Goal: Task Accomplishment & Management: Manage account settings

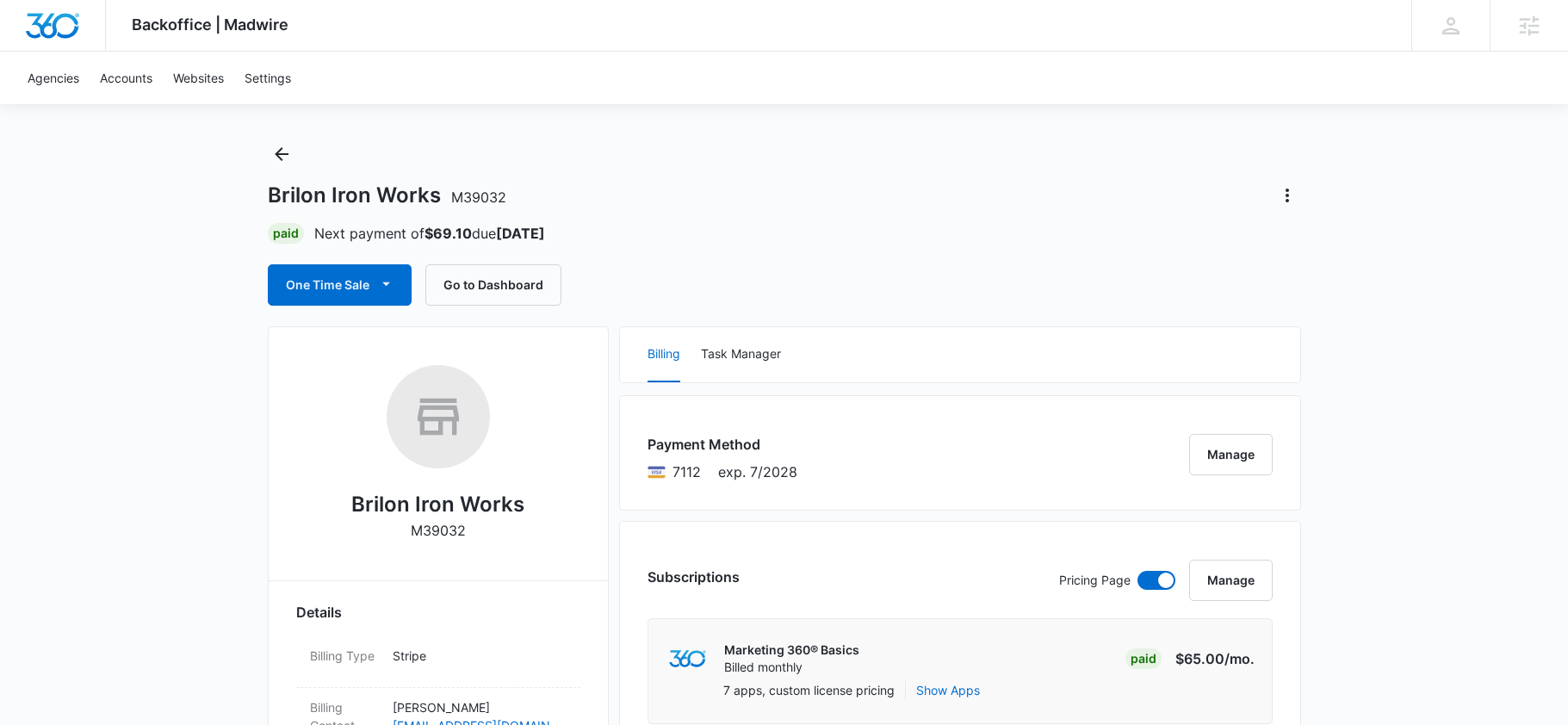
scroll to position [23, 0]
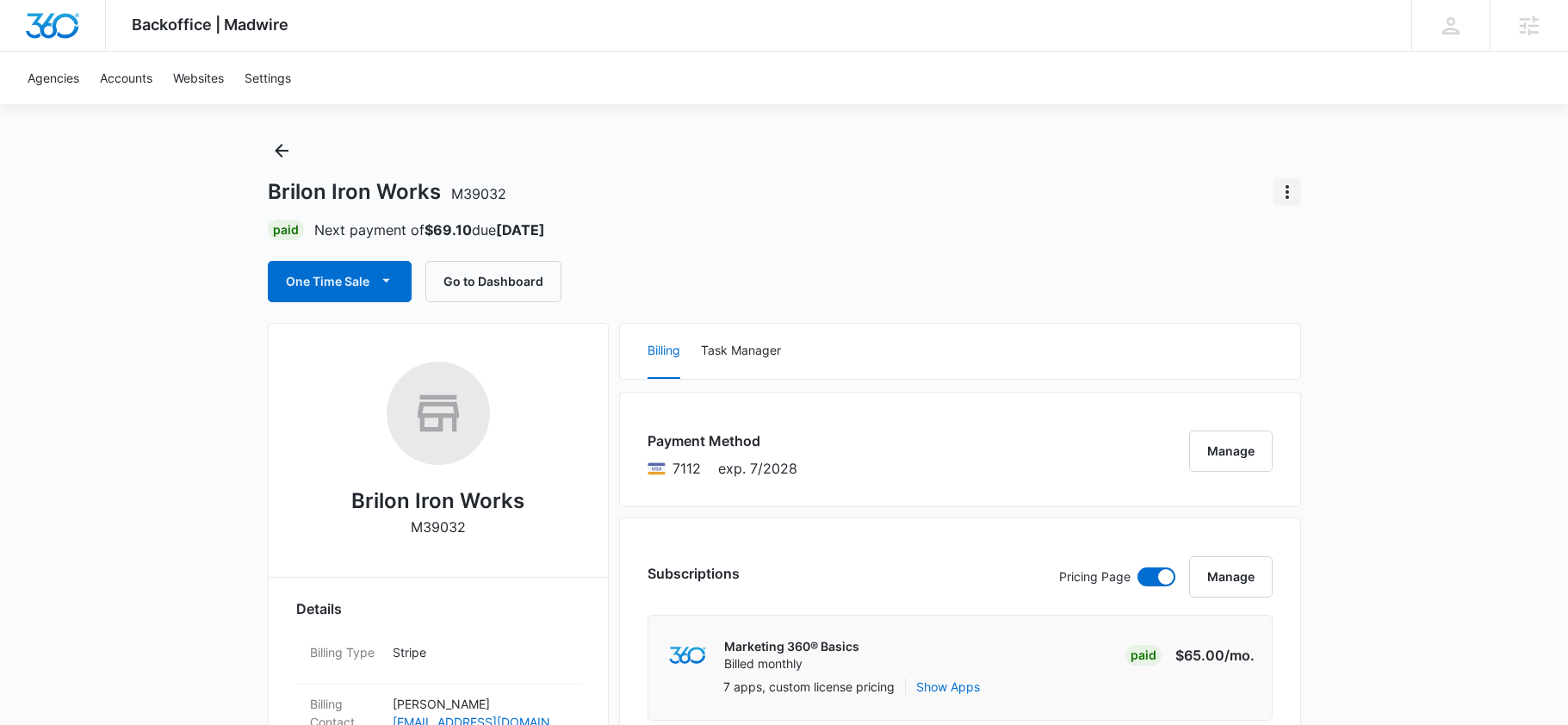
click at [1290, 187] on icon "Actions" at bounding box center [1288, 192] width 21 height 21
click at [1321, 296] on div "Close Account" at bounding box center [1338, 292] width 84 height 12
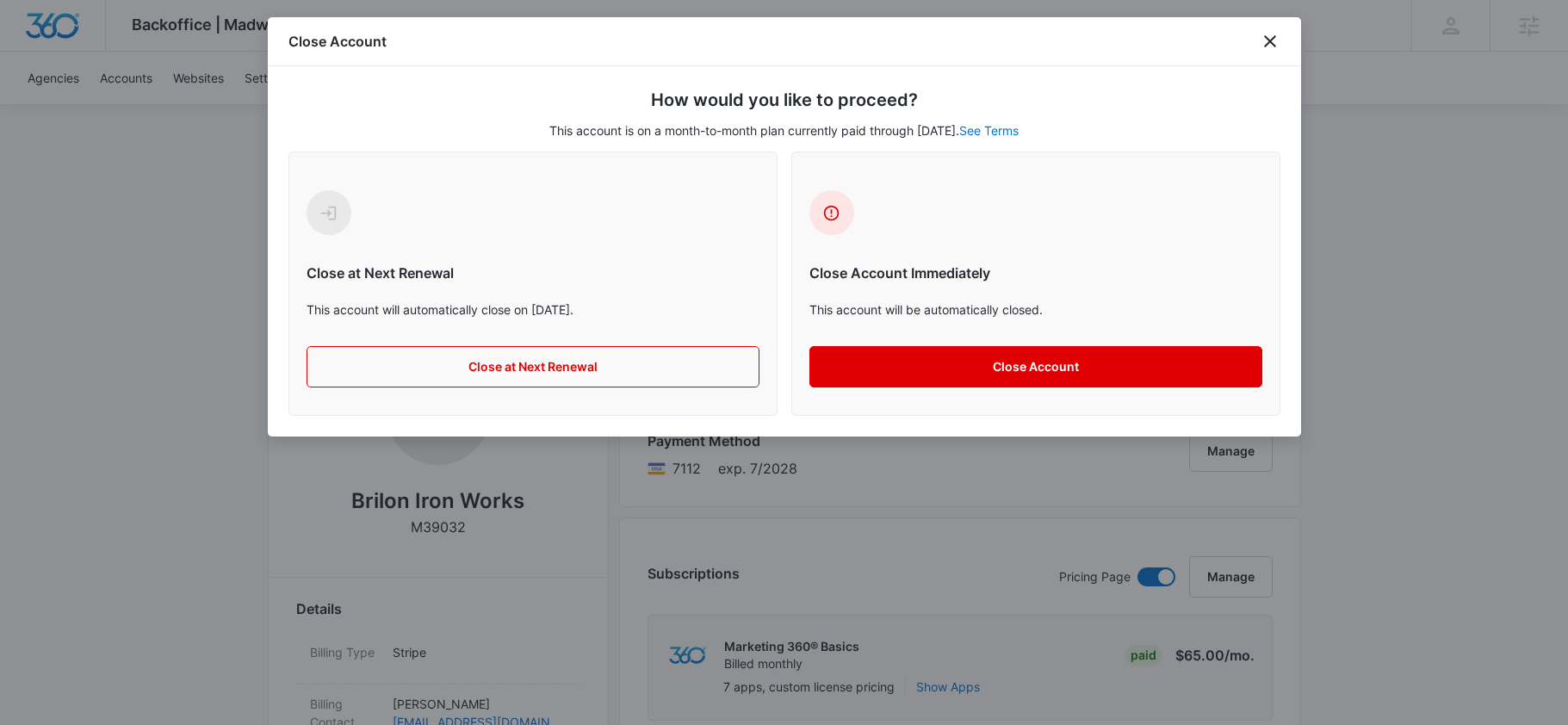
click at [928, 370] on button "Close Account" at bounding box center [1035, 366] width 453 height 41
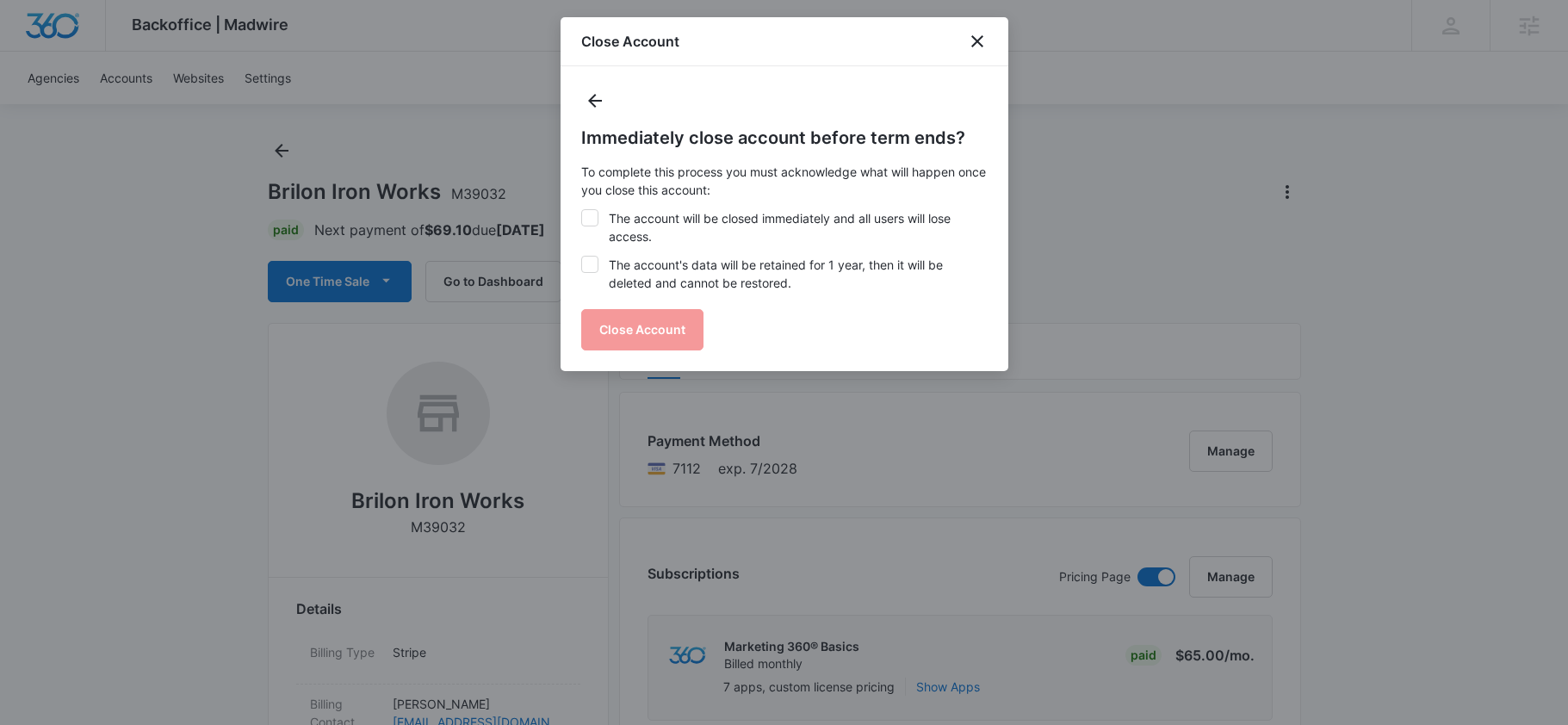
click at [612, 229] on label "The account will be closed immediately and all users will lose access." at bounding box center [785, 227] width 406 height 36
click at [583, 210] on input "The account will be closed immediately and all users will lose access." at bounding box center [582, 209] width 1 height 1
checkbox input "true"
click at [611, 278] on label "The account's data will be retained for 1 year, then it will be deleted and can…" at bounding box center [785, 273] width 406 height 36
click at [583, 257] on input "The account's data will be retained for 1 year, then it will be deleted and can…" at bounding box center [582, 256] width 1 height 1
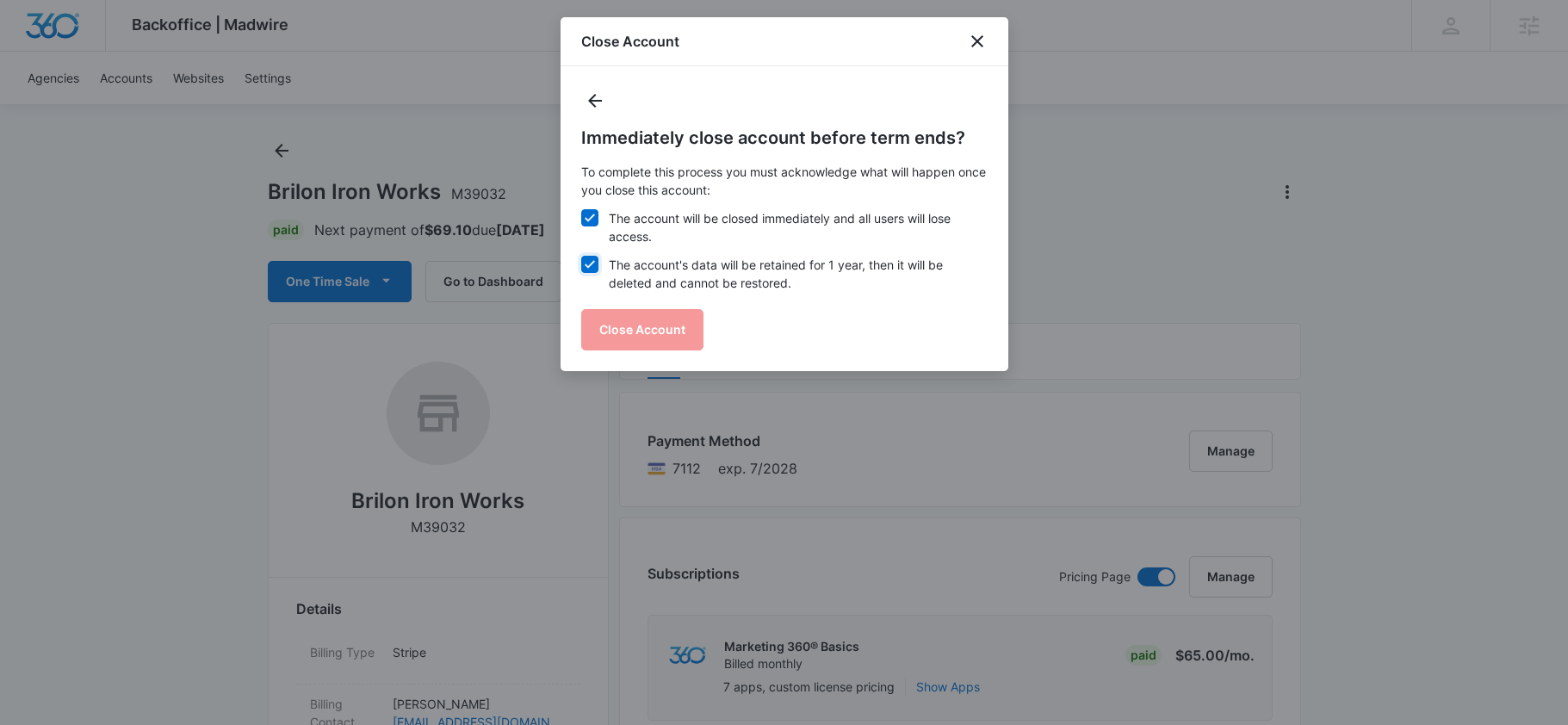
checkbox input "true"
click at [618, 334] on button "Close Account" at bounding box center [643, 329] width 123 height 41
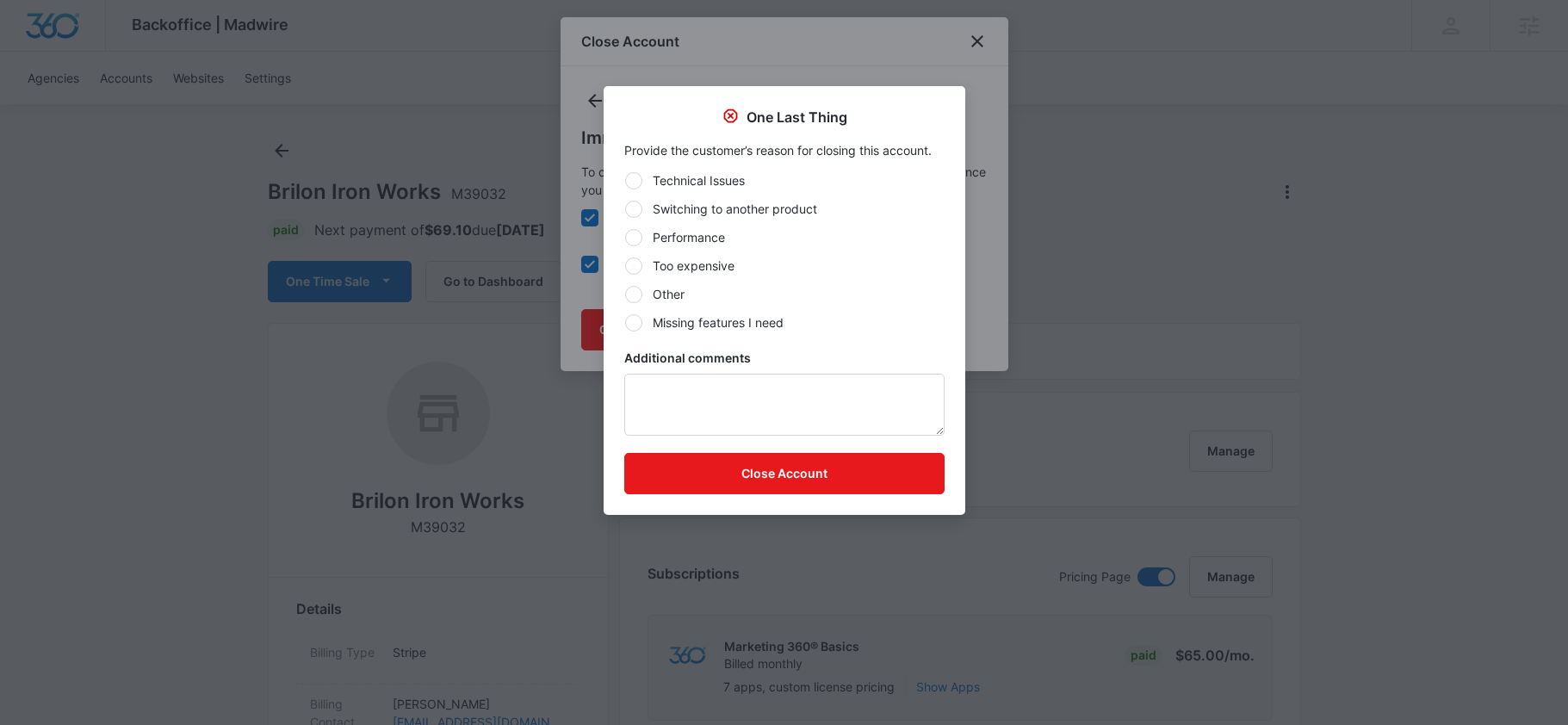
click at [712, 204] on label "Switching to another product" at bounding box center [785, 208] width 321 height 18
click at [625, 208] on input "Switching to another product" at bounding box center [625, 208] width 1 height 1
radio input "true"
click at [711, 413] on textarea "Additional comments" at bounding box center [785, 405] width 321 height 62
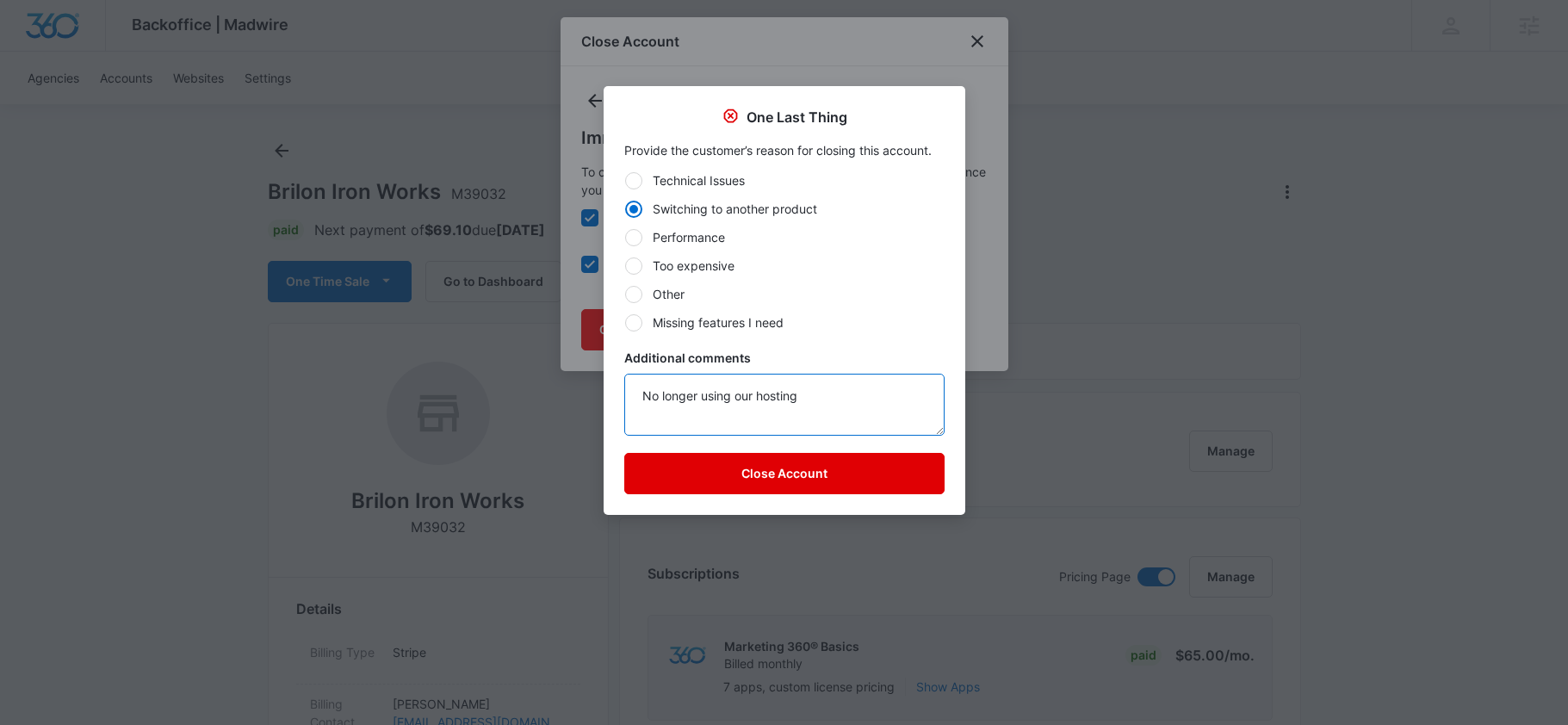
type textarea "No longer using our hosting"
click at [793, 461] on button "Close Account" at bounding box center [785, 473] width 321 height 41
